Goal: Transaction & Acquisition: Book appointment/travel/reservation

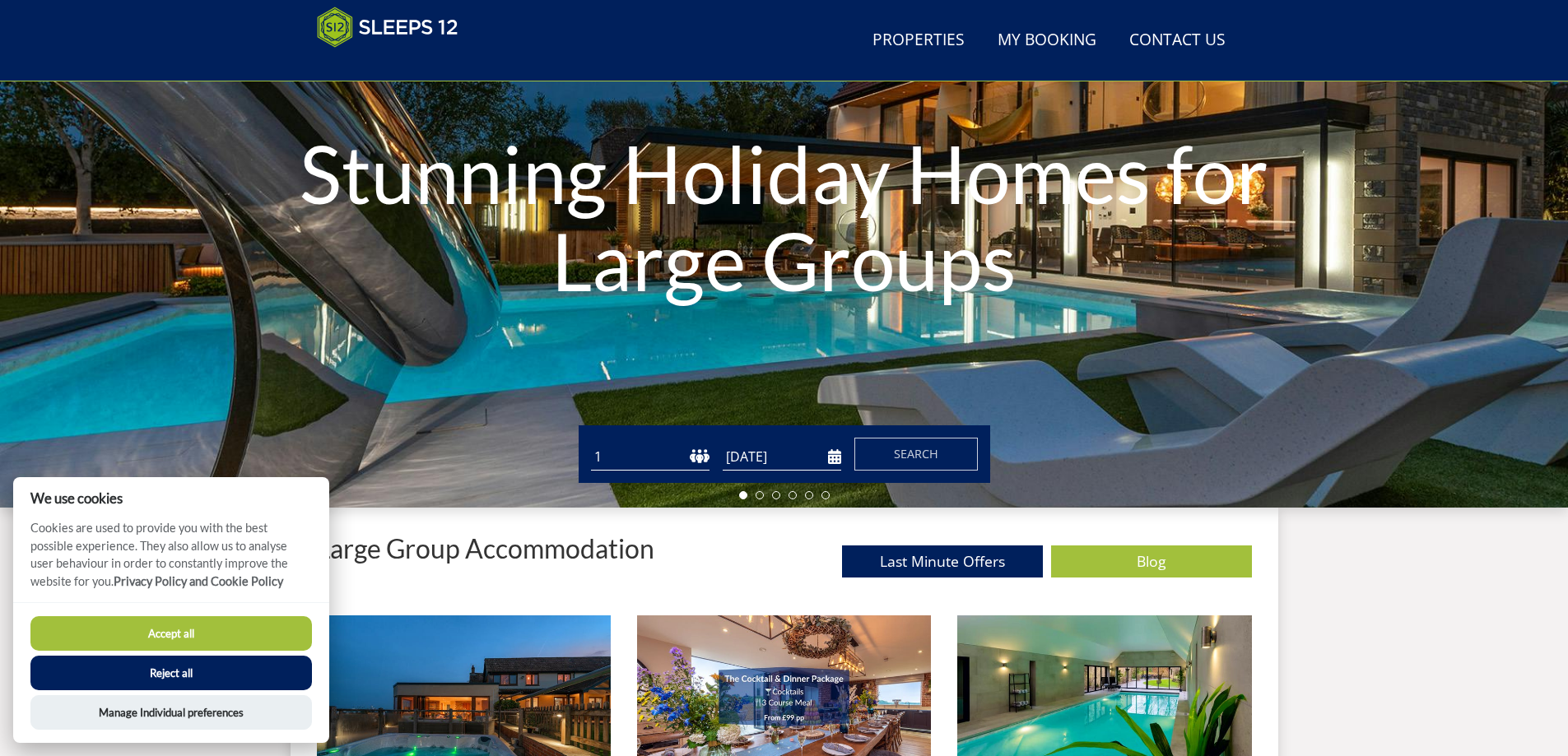
scroll to position [267, 0]
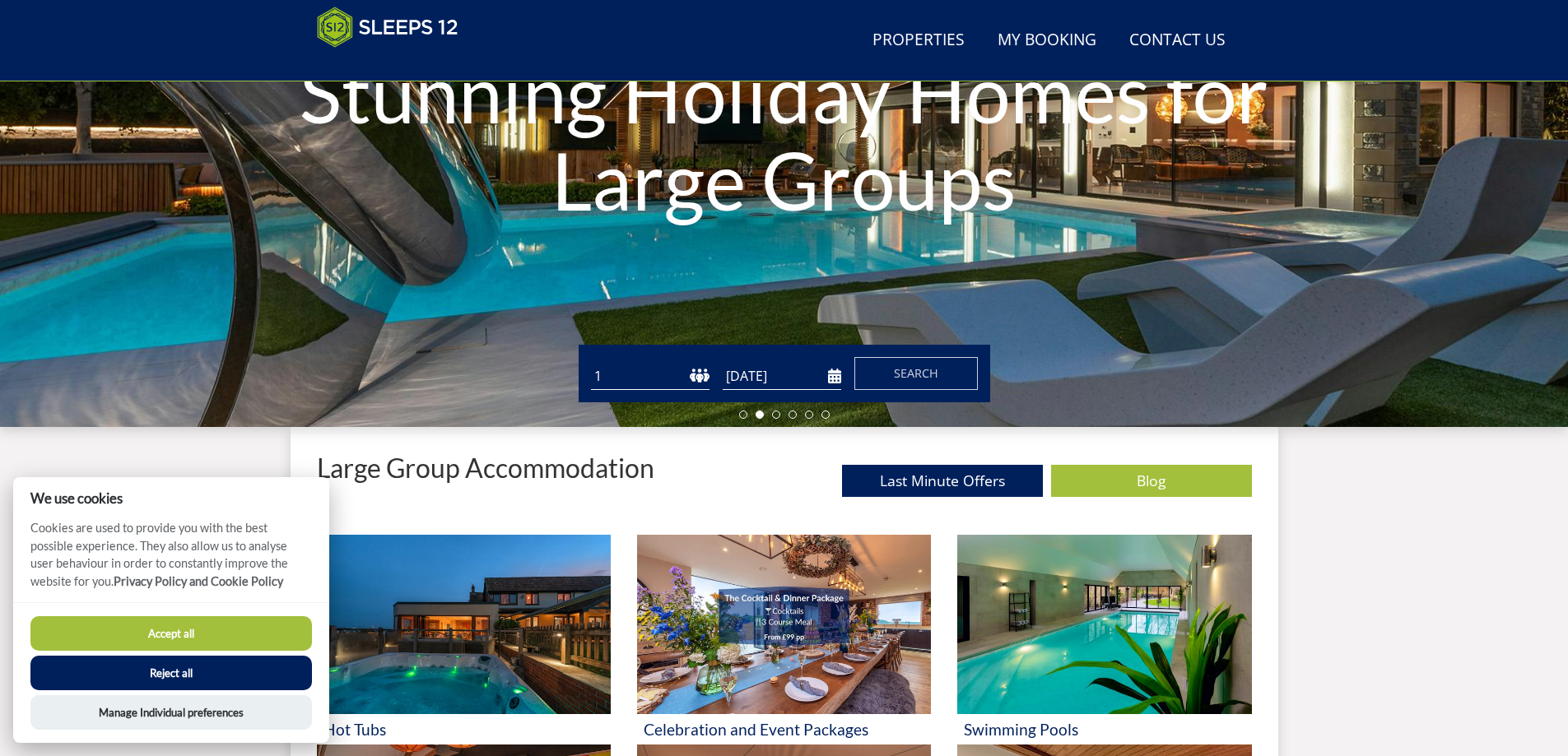
click at [157, 636] on button "Accept all" at bounding box center [171, 634] width 281 height 34
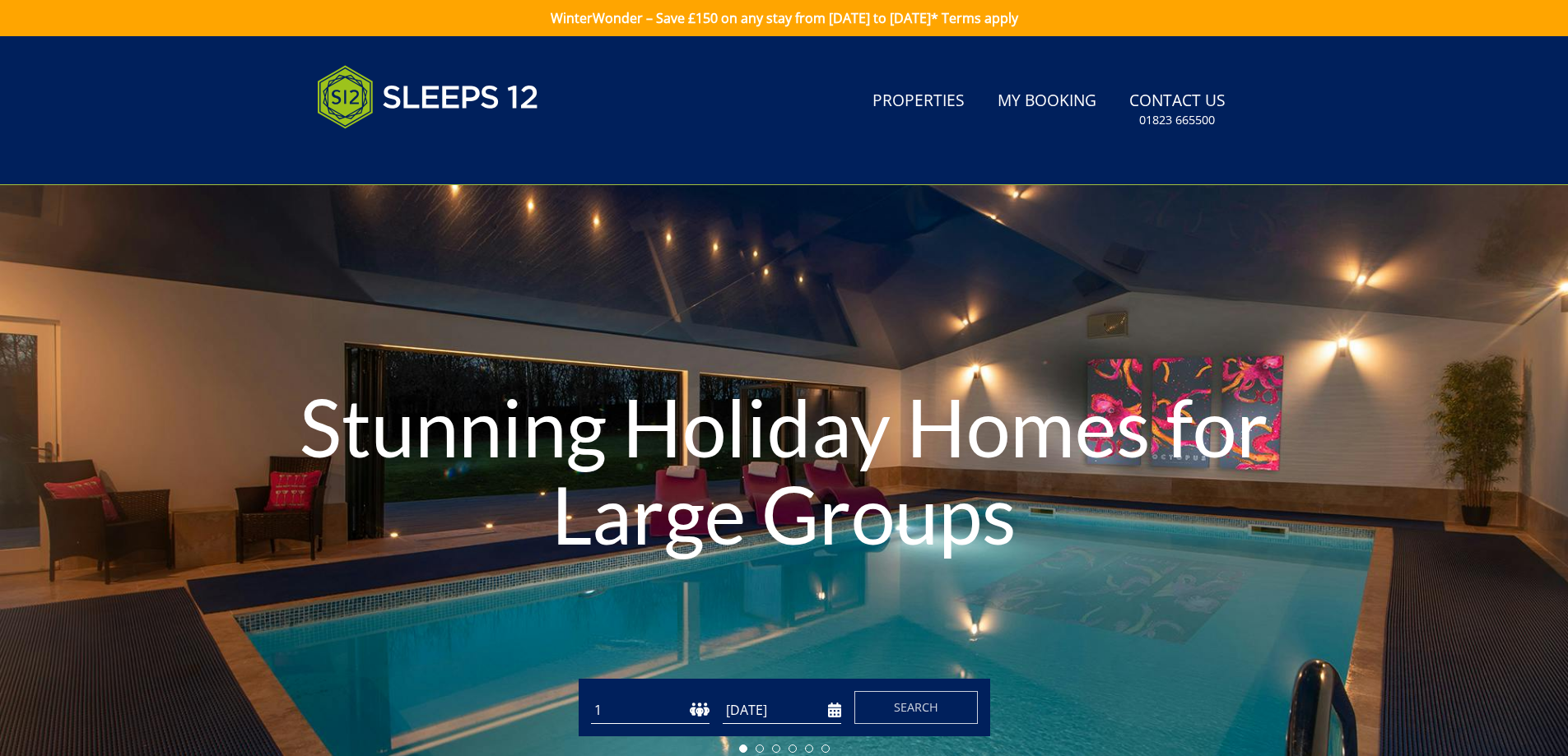
click at [706, 710] on select "1 2 3 4 5 6 7 8 9 10 11 12 13 14 15 16 17 18 19 20 21 22 23 24 25 26 27 28 29 3…" at bounding box center [650, 710] width 119 height 27
select select "11"
click at [591, 697] on select "1 2 3 4 5 6 7 8 9 10 11 12 13 14 15 16 17 18 19 20 21 22 23 24 25 26 27 28 29 3…" at bounding box center [650, 710] width 119 height 27
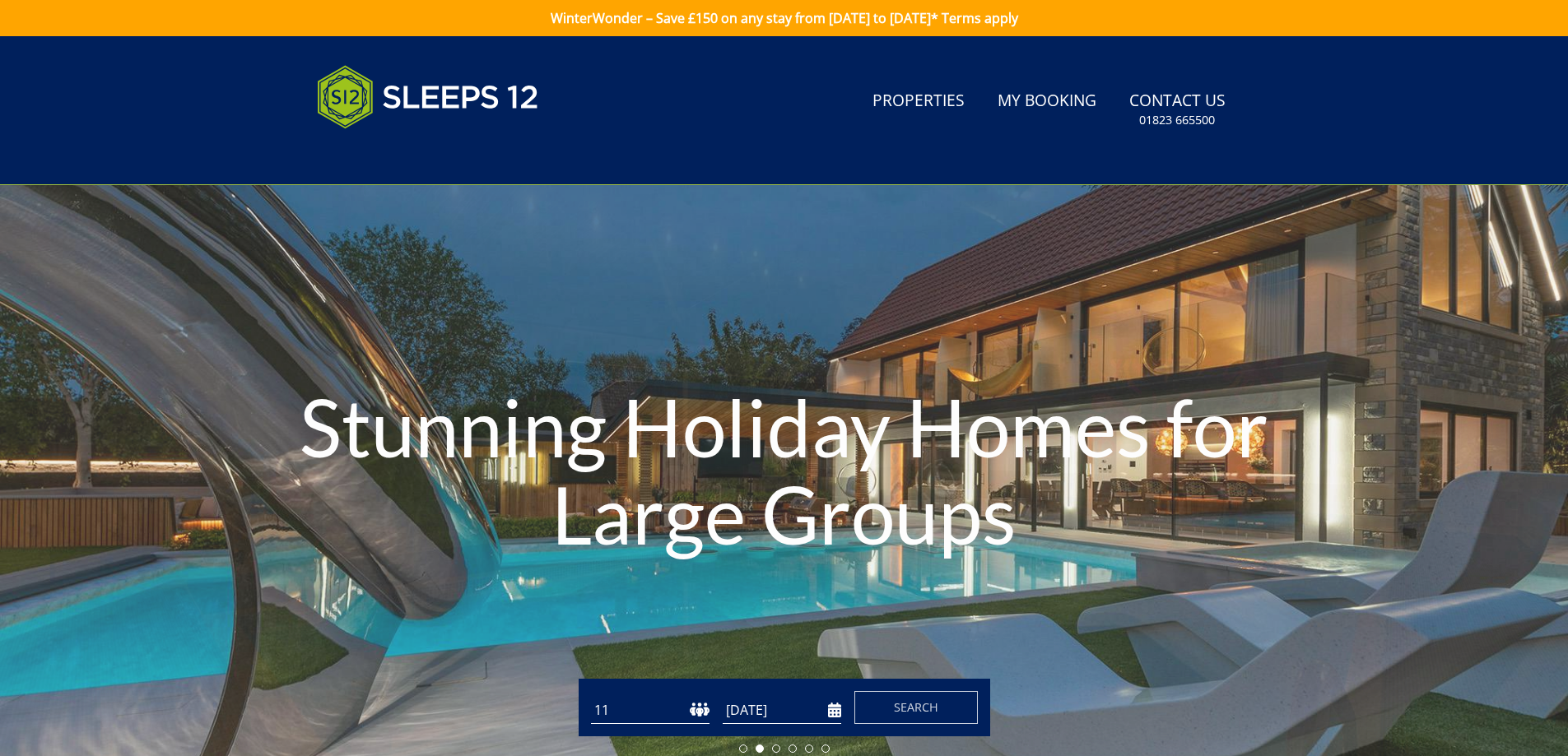
click at [799, 717] on input "[DATE]" at bounding box center [782, 710] width 119 height 27
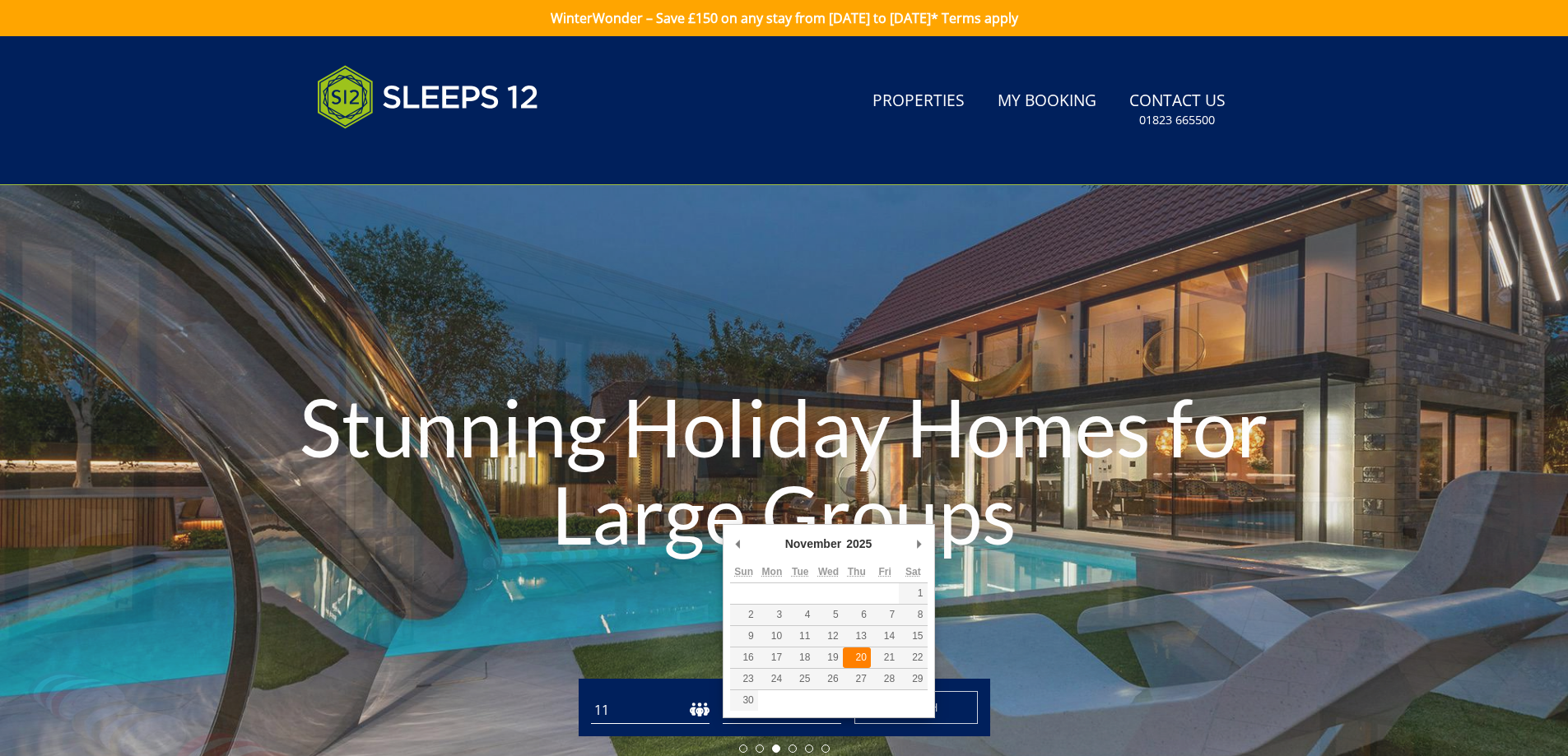
type input "[DATE]"
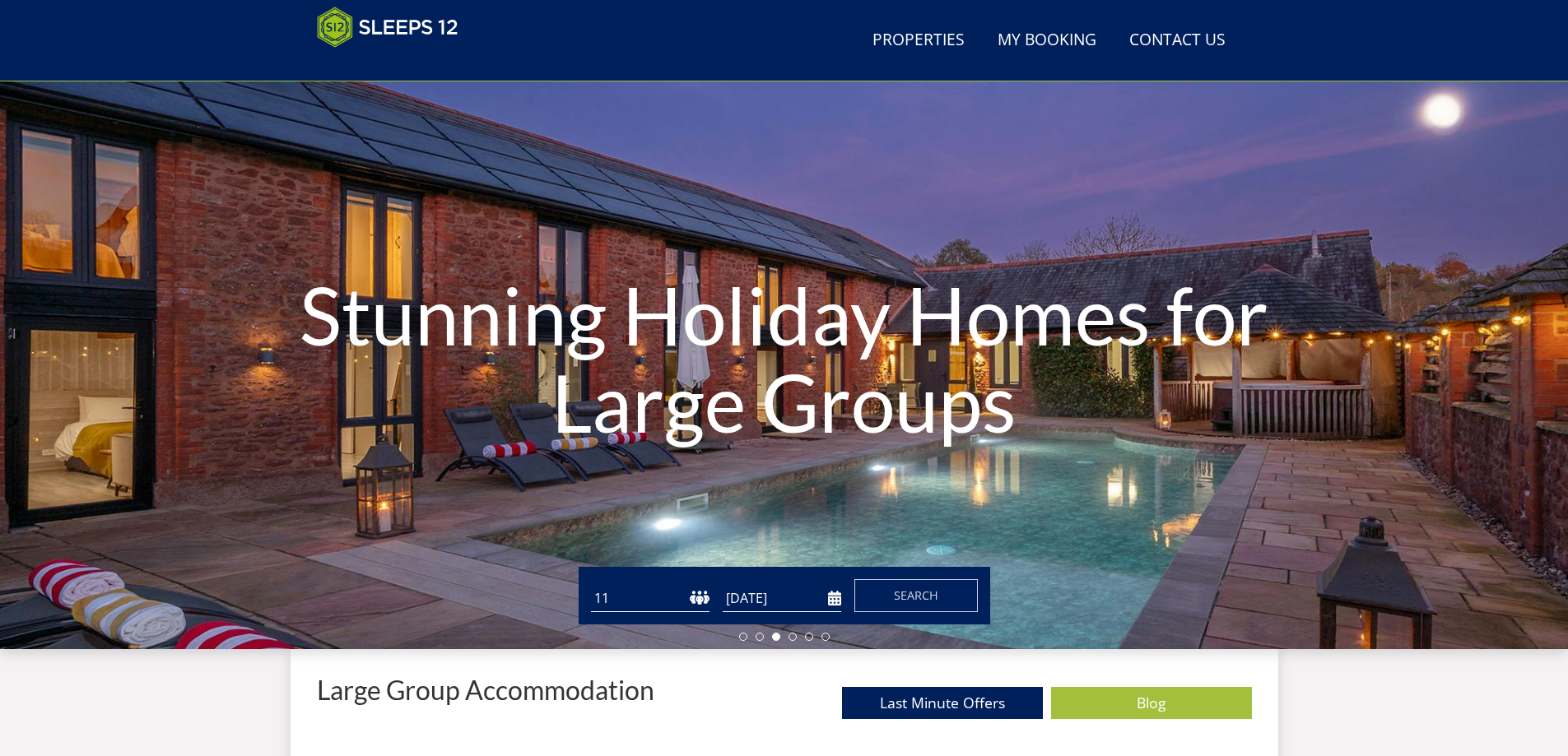
scroll to position [44, 0]
click at [928, 593] on span "Search" at bounding box center [915, 595] width 44 height 15
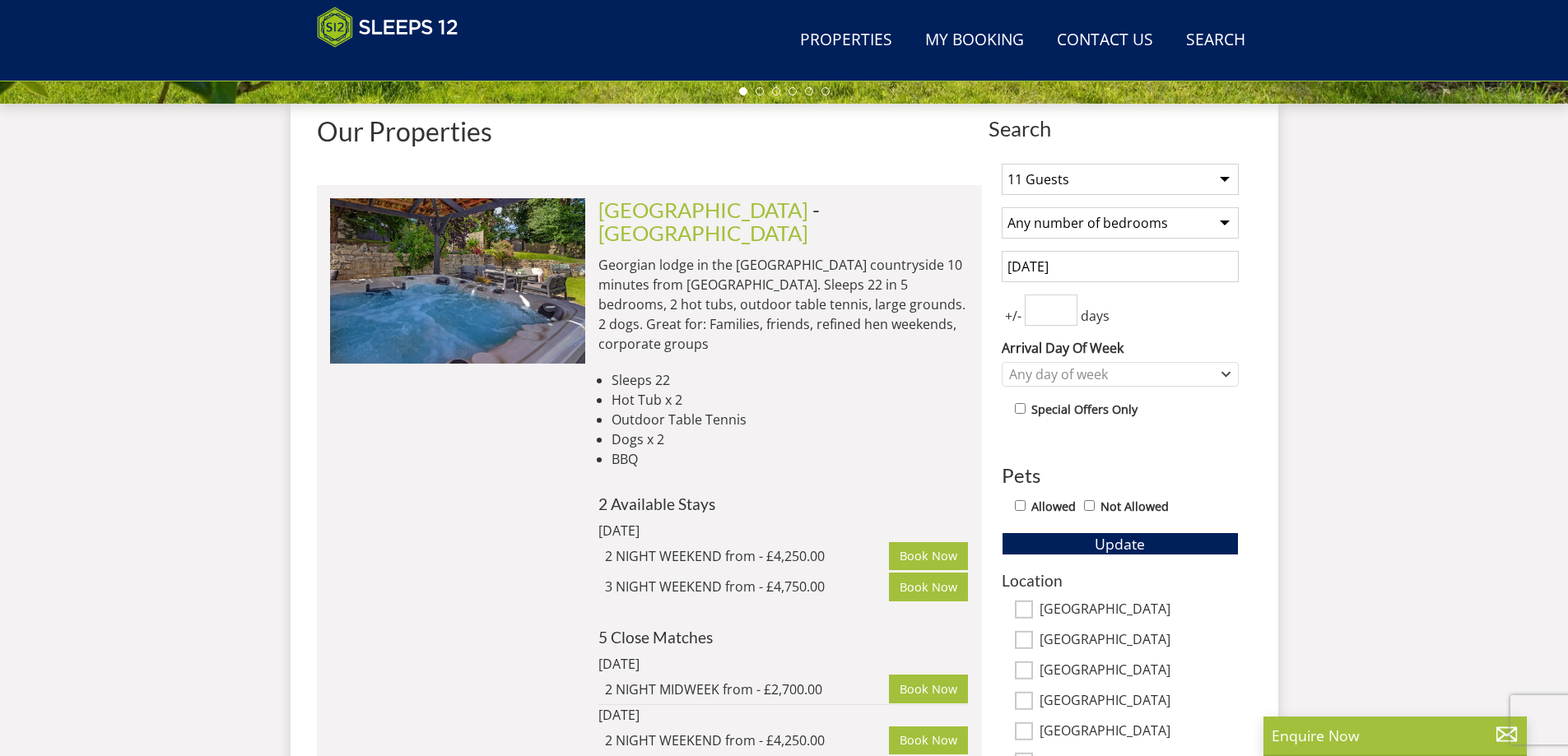
scroll to position [593, 0]
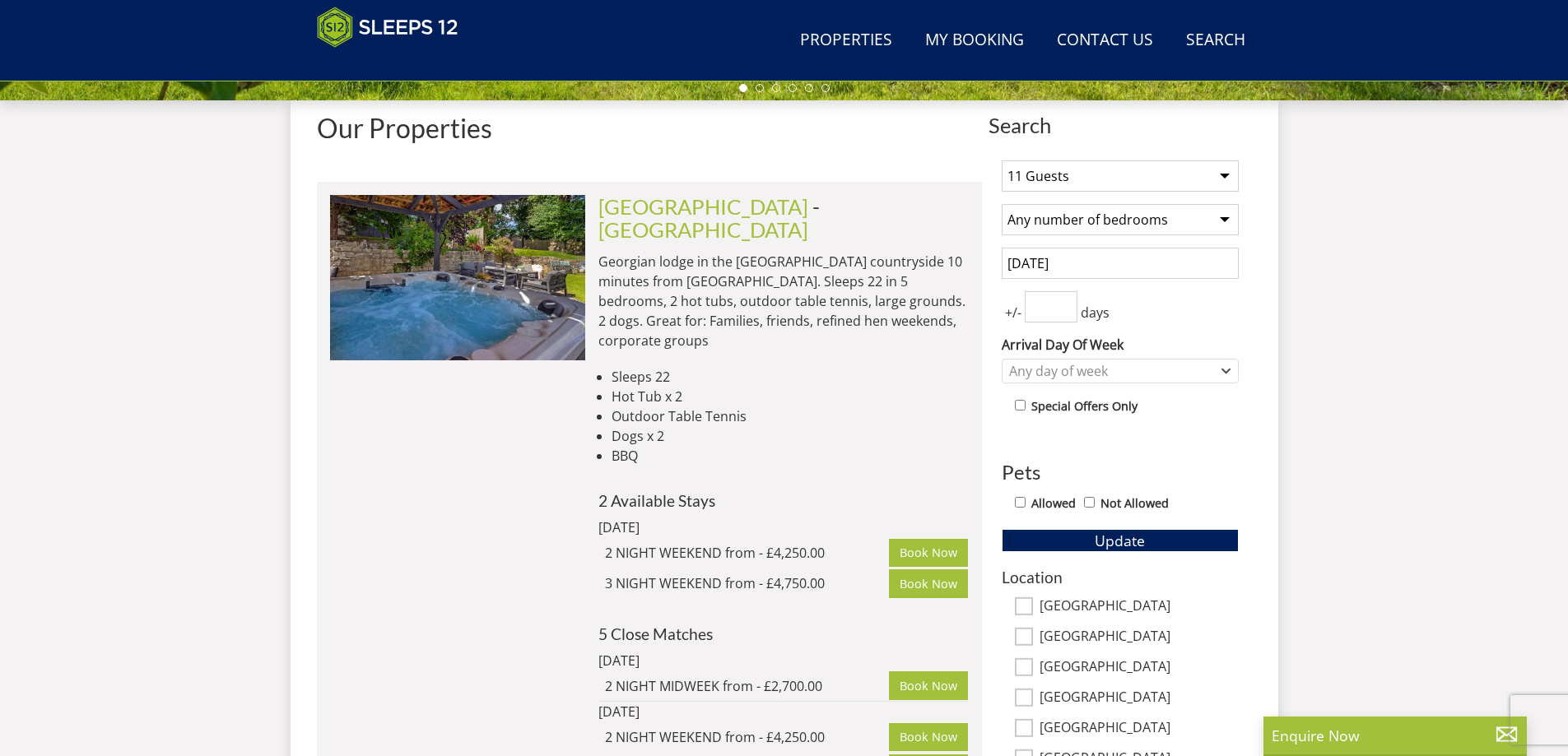
click at [1221, 217] on select "Any number of bedrooms 4 Bedrooms 5 Bedrooms 6 Bedrooms 7 Bedrooms 8 Bedrooms 9…" at bounding box center [1120, 219] width 237 height 31
select select "6"
click at [1002, 204] on select "Any number of bedrooms 4 Bedrooms 5 Bedrooms 6 Bedrooms 7 Bedrooms 8 Bedrooms 9…" at bounding box center [1120, 219] width 237 height 31
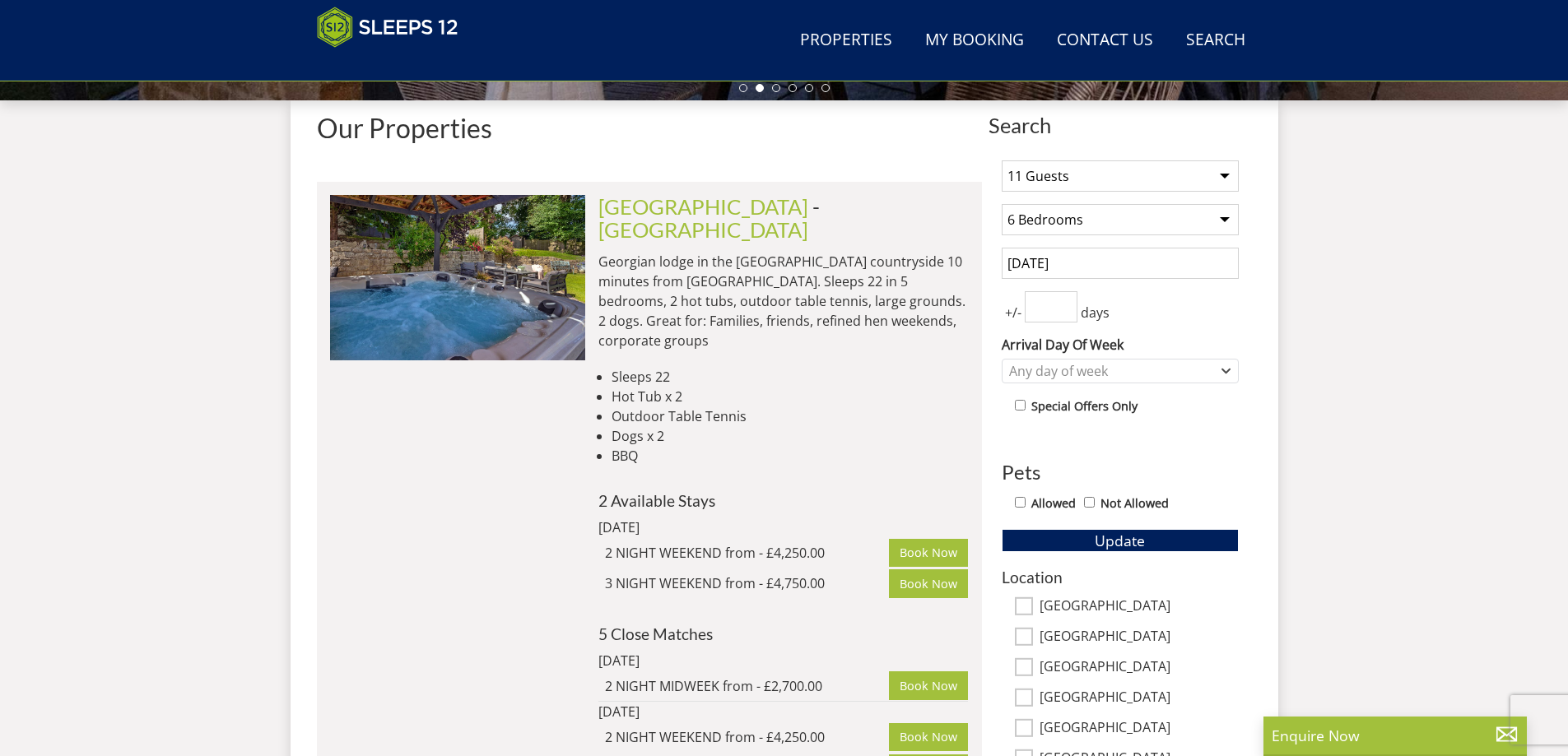
click at [1056, 309] on input "number" at bounding box center [1051, 307] width 53 height 31
click at [1065, 306] on input "1" at bounding box center [1051, 307] width 53 height 31
click at [1064, 302] on input "2" at bounding box center [1051, 307] width 53 height 31
click at [1064, 302] on input "3" at bounding box center [1051, 307] width 53 height 31
type input "4"
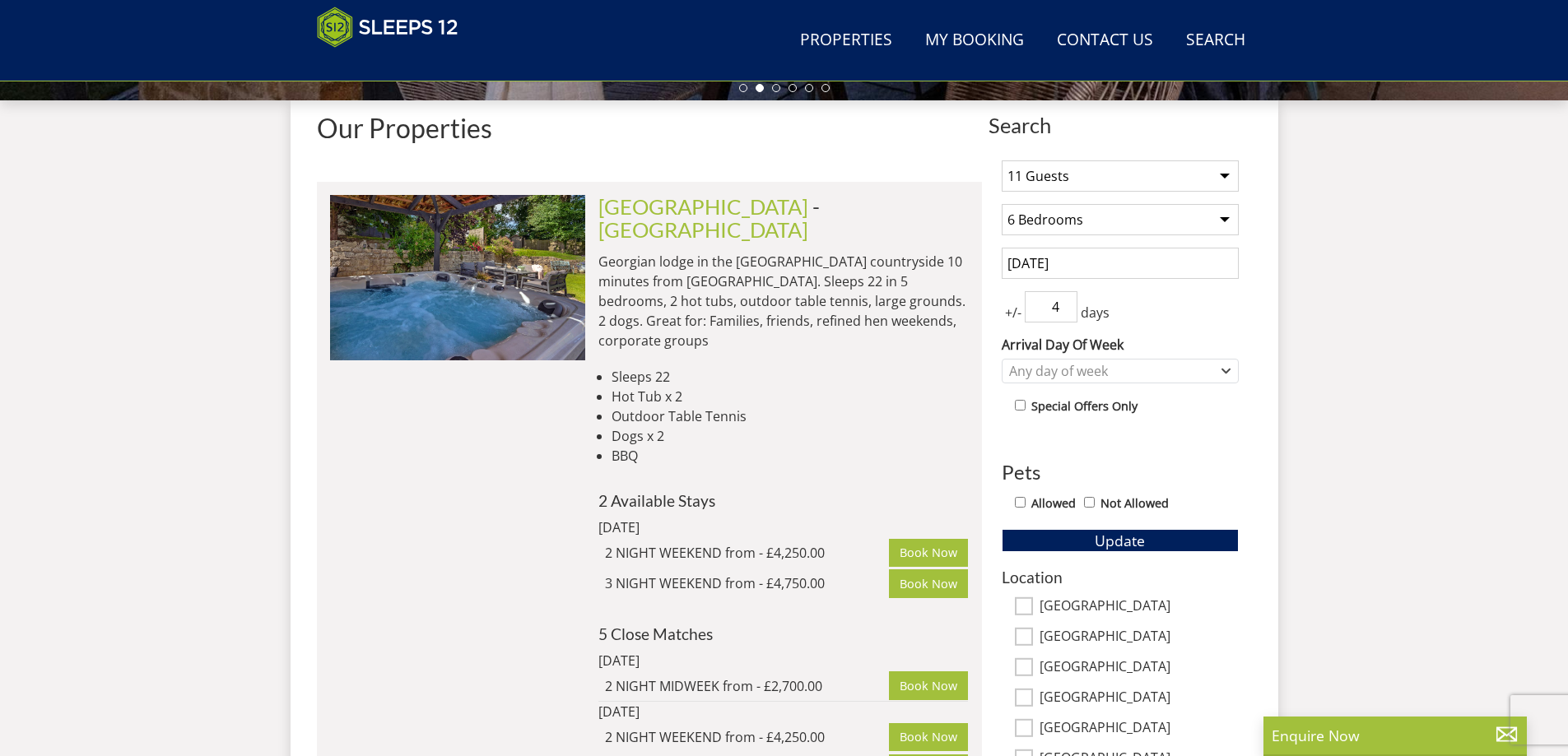
click at [1064, 302] on input "4" at bounding box center [1051, 307] width 53 height 31
click at [1222, 370] on icon "Combobox" at bounding box center [1225, 370] width 9 height 10
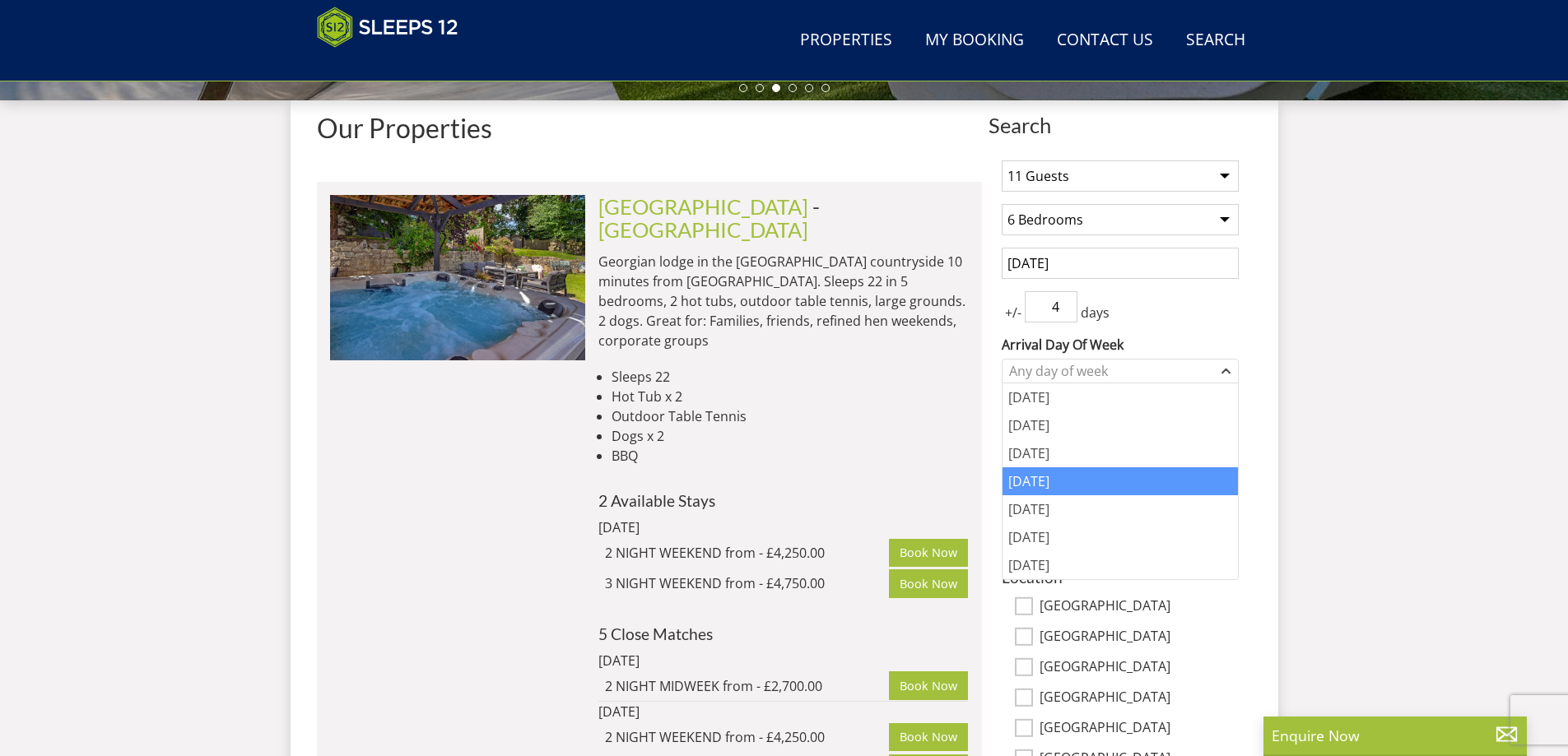
click at [1101, 487] on div "[DATE]" at bounding box center [1120, 481] width 236 height 28
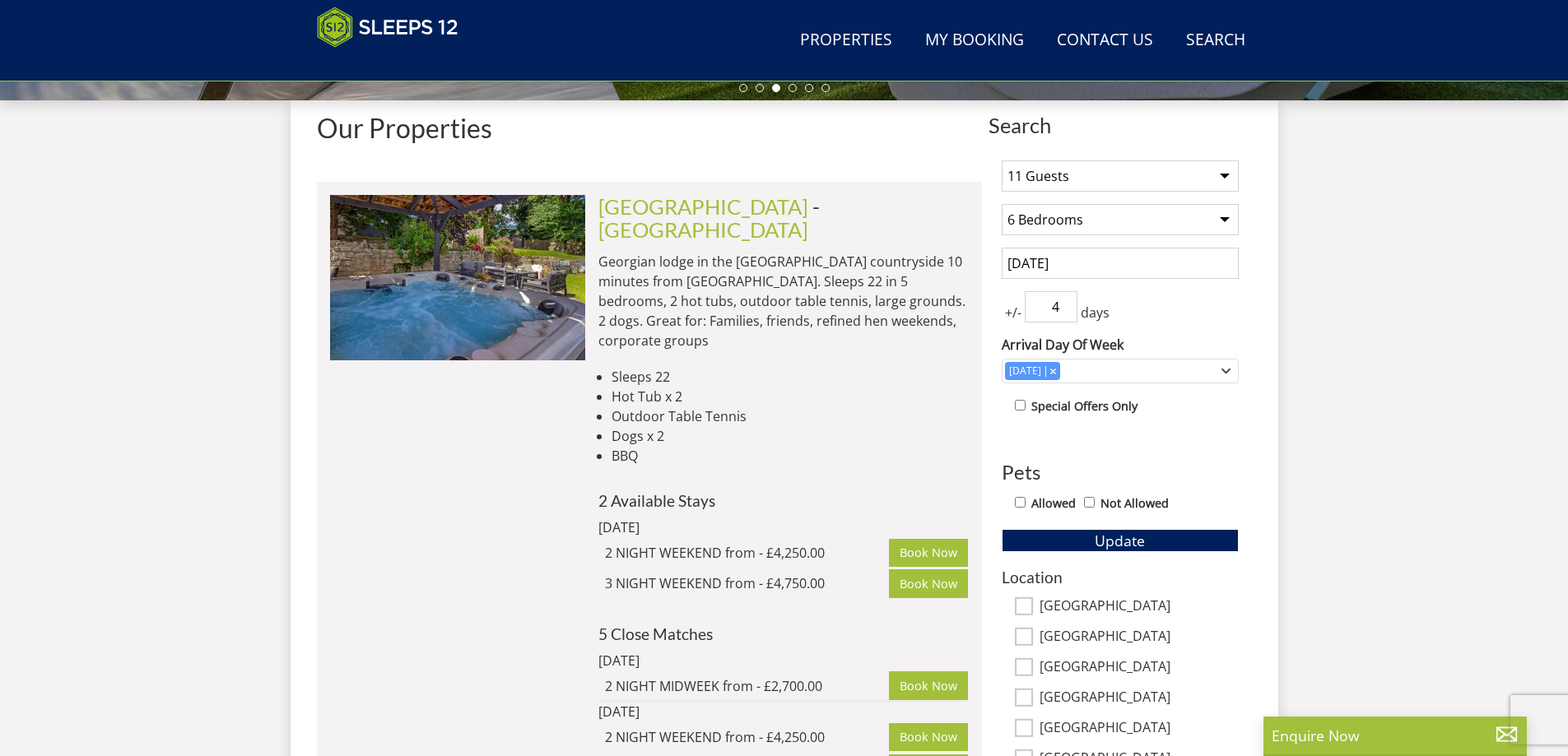
click at [1020, 503] on input "Allowed" at bounding box center [1020, 503] width 11 height 11
checkbox input "true"
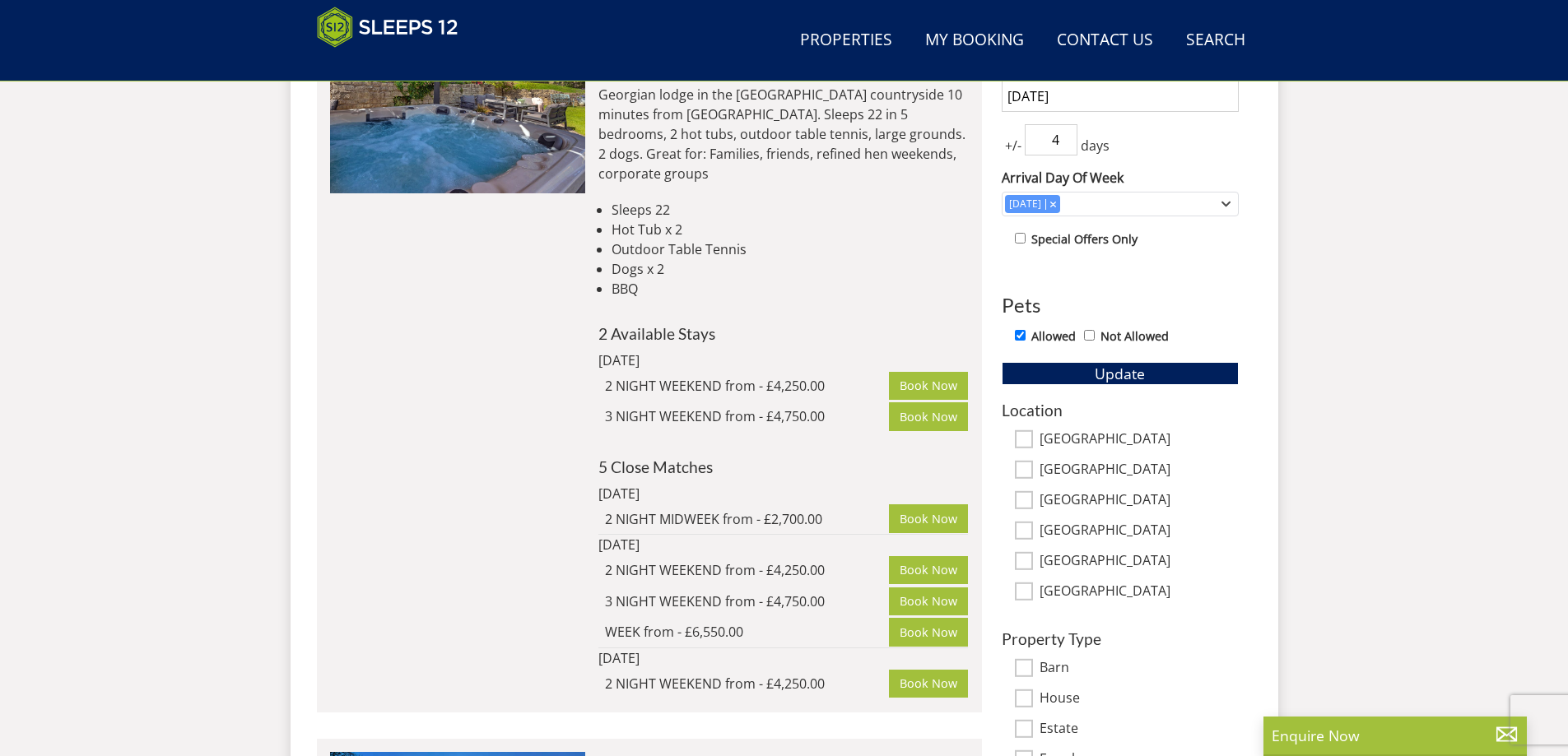
scroll to position [813, 0]
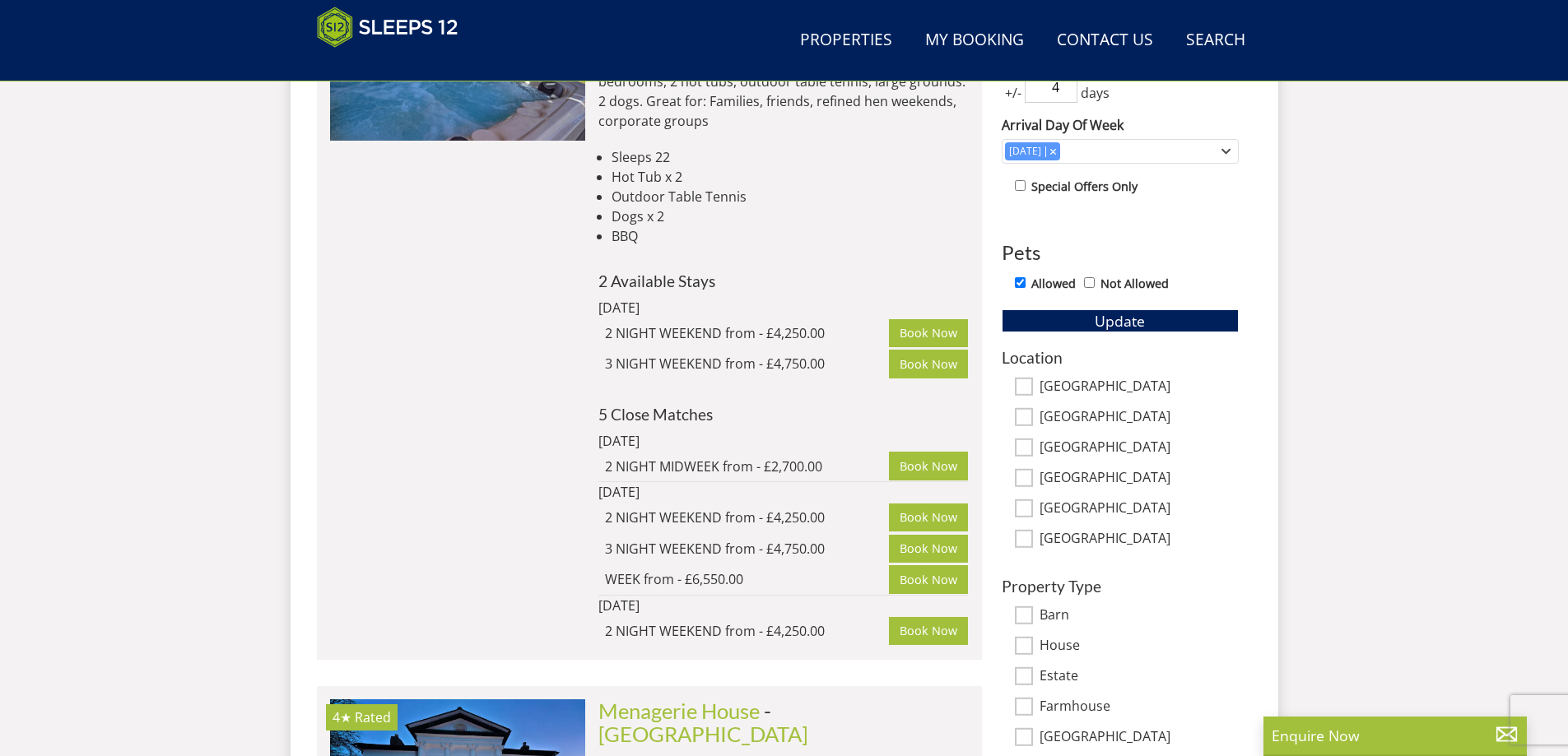
click at [1025, 539] on input "[GEOGRAPHIC_DATA]" at bounding box center [1024, 538] width 18 height 18
checkbox input "true"
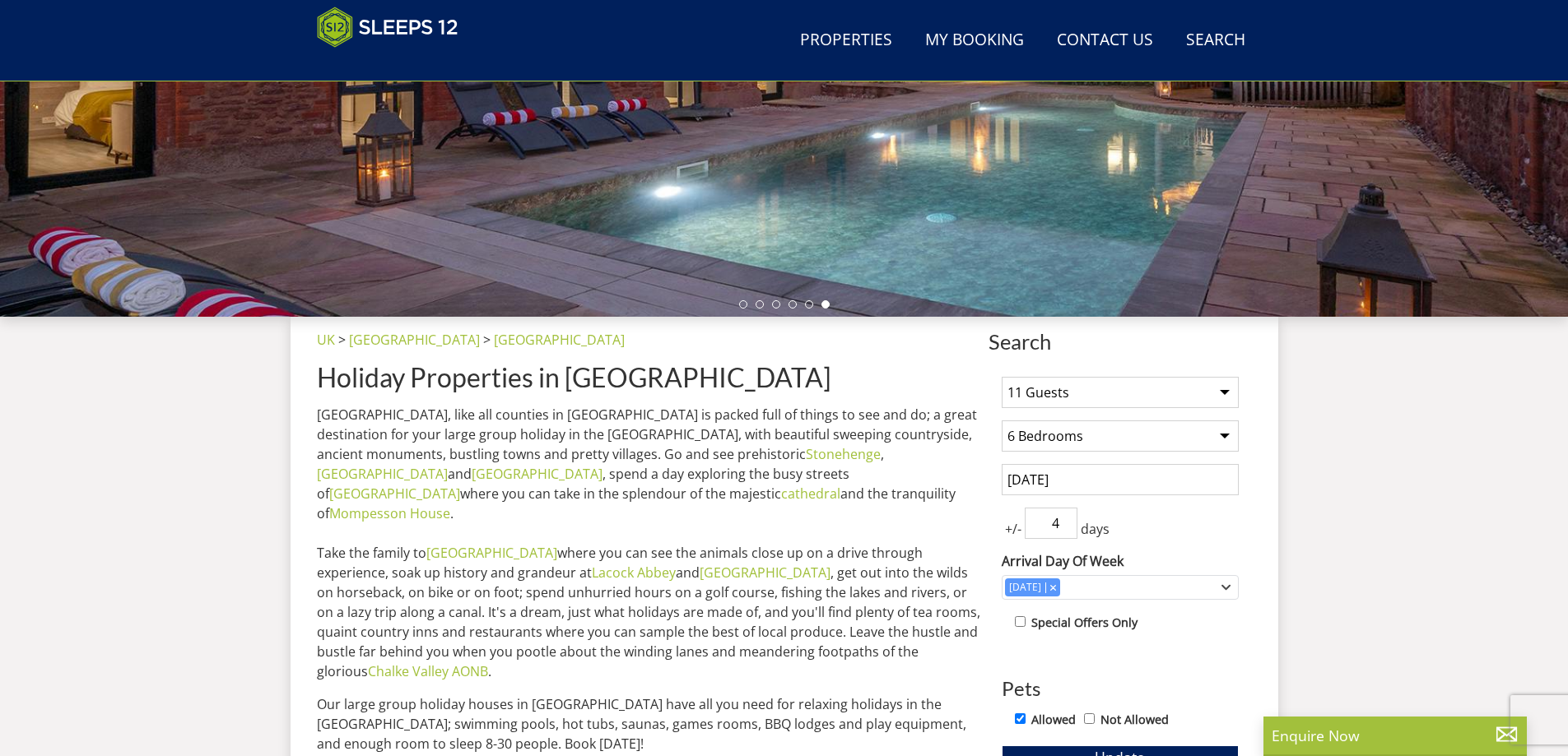
scroll to position [374, 0]
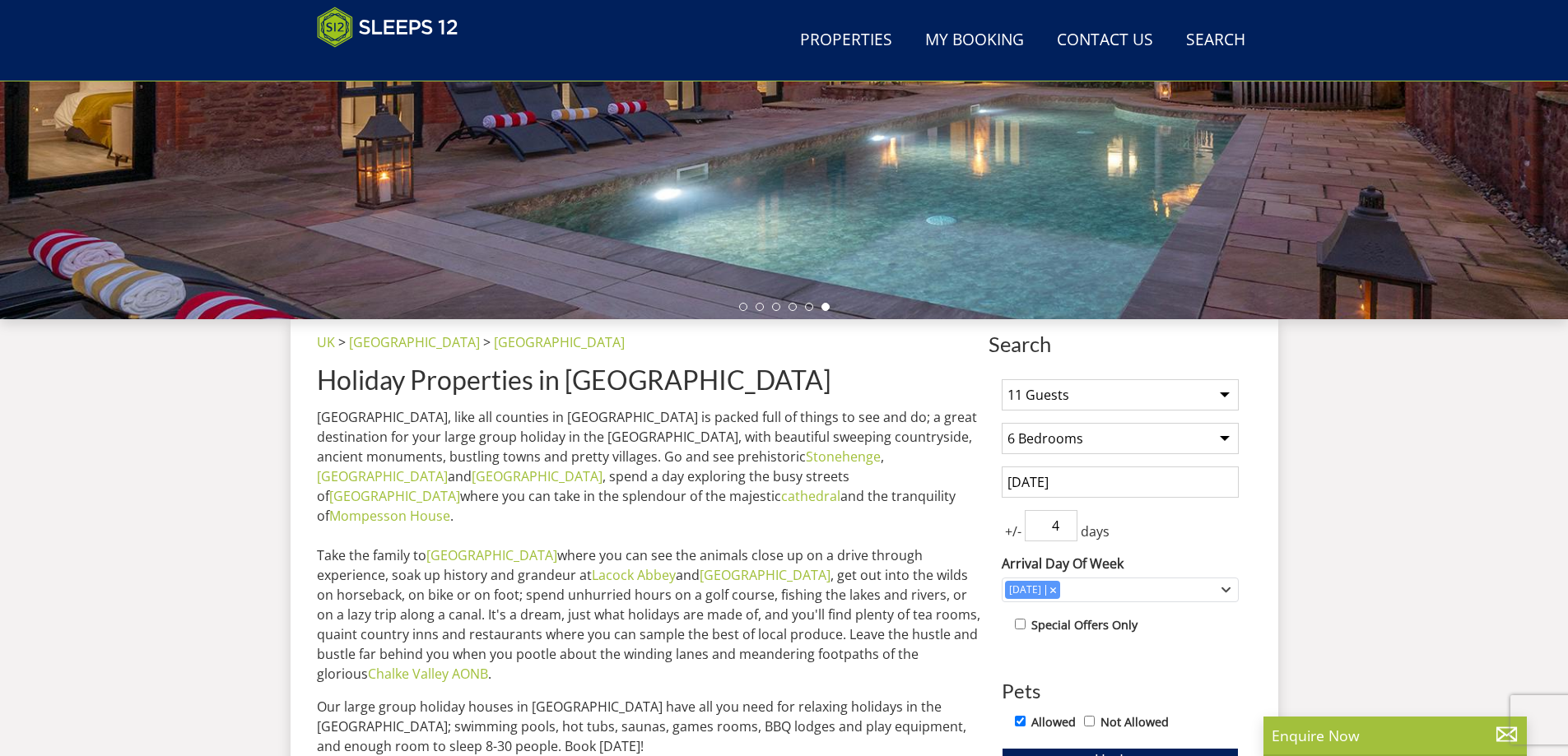
select select "11"
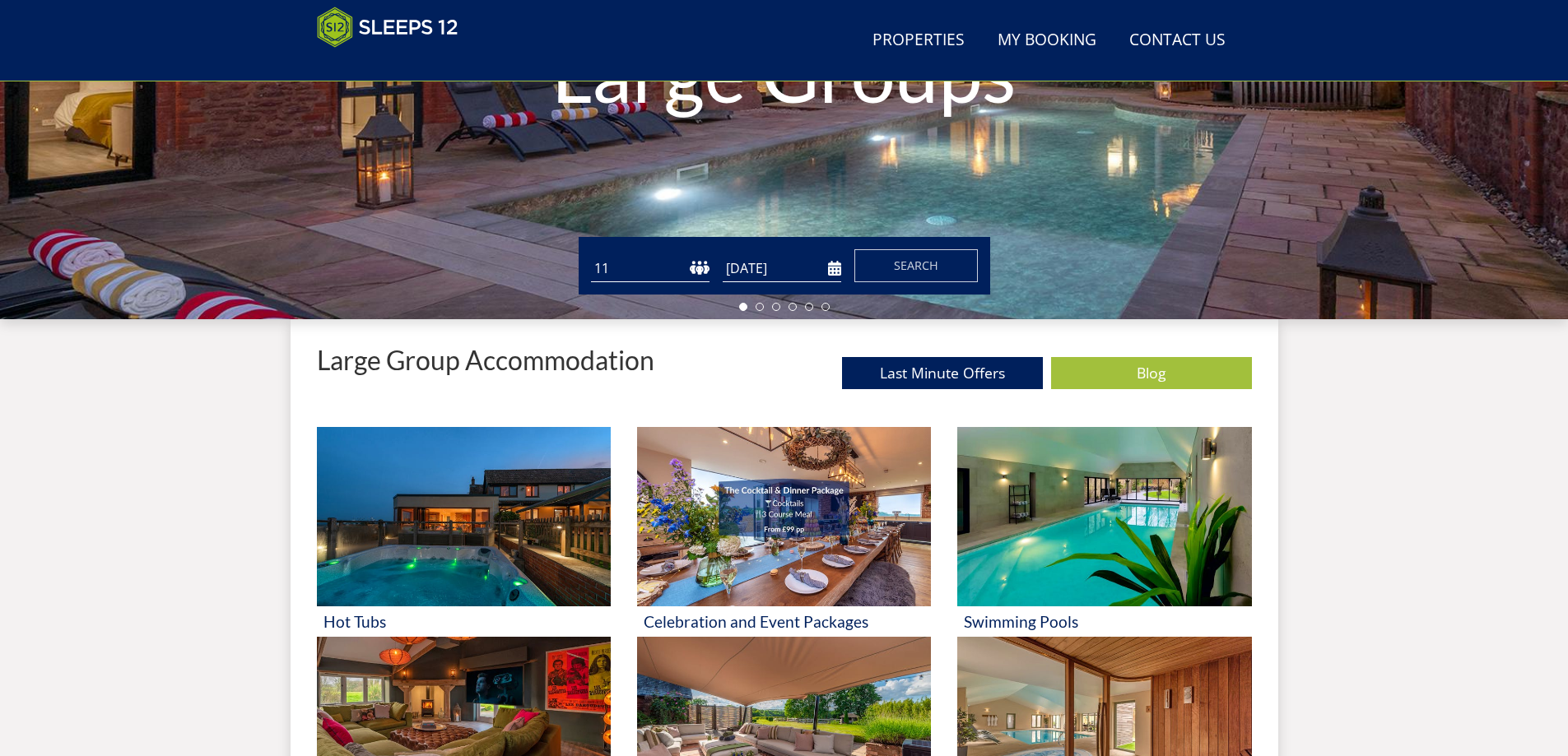
scroll to position [44, 0]
